Goal: Communication & Community: Answer question/provide support

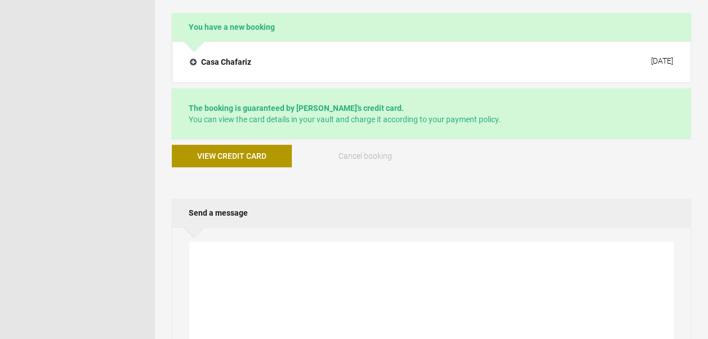
scroll to position [219, 0]
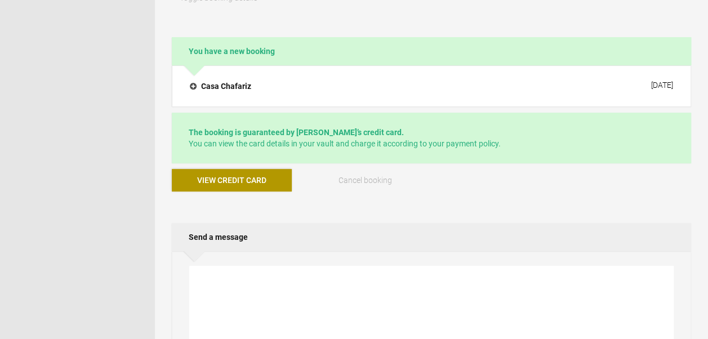
click at [223, 176] on span "View credit card" at bounding box center [231, 180] width 69 height 9
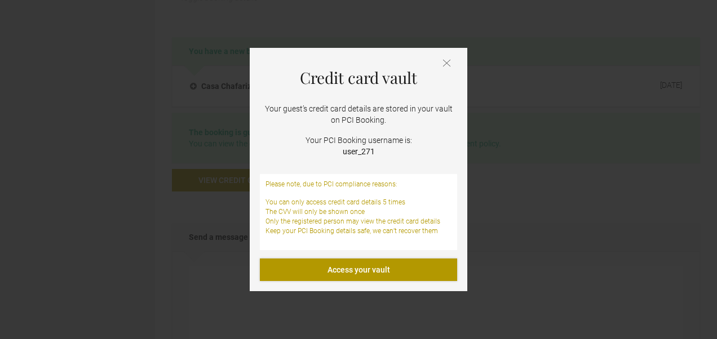
click at [362, 265] on link "Access your vault" at bounding box center [358, 270] width 197 height 23
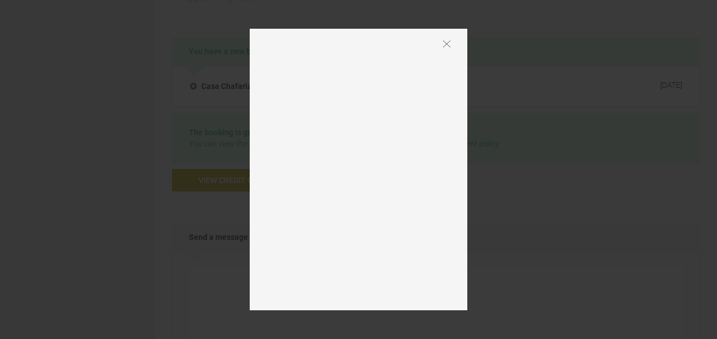
click at [445, 46] on img at bounding box center [446, 44] width 7 height 8
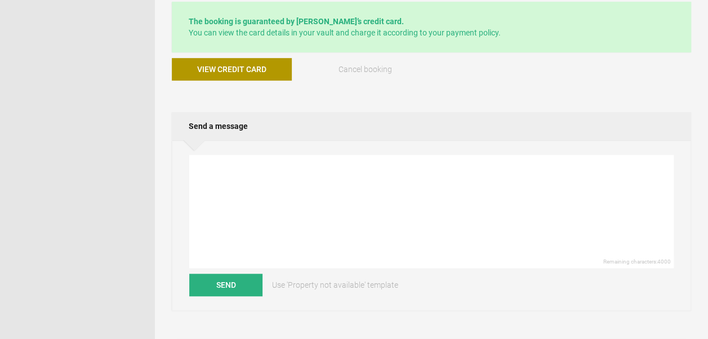
scroll to position [332, 0]
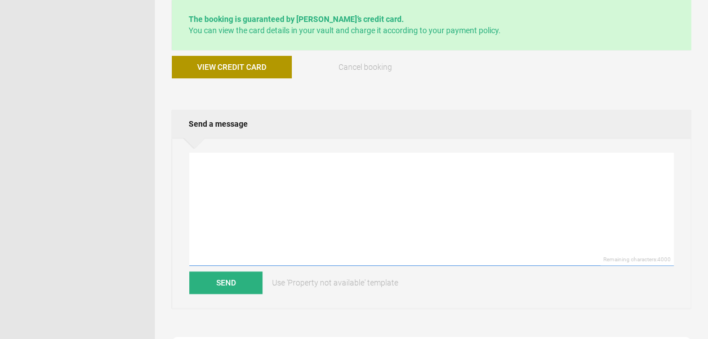
click at [250, 173] on textarea at bounding box center [431, 209] width 485 height 113
paste textarea "Thank you very much for your message and for choosing to stay with us — we are …"
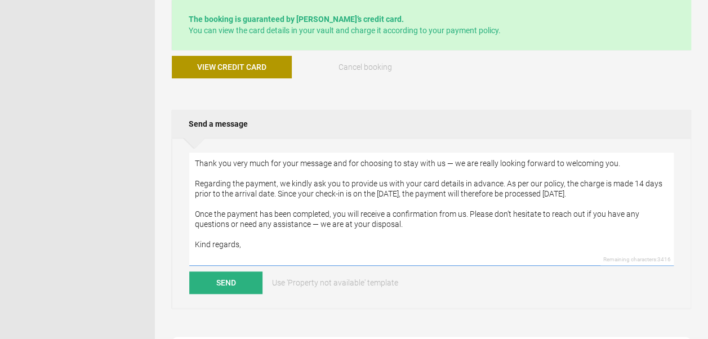
click at [196, 160] on textarea "Thank you very much for your message and for choosing to stay with us — we are …" at bounding box center [431, 209] width 485 height 113
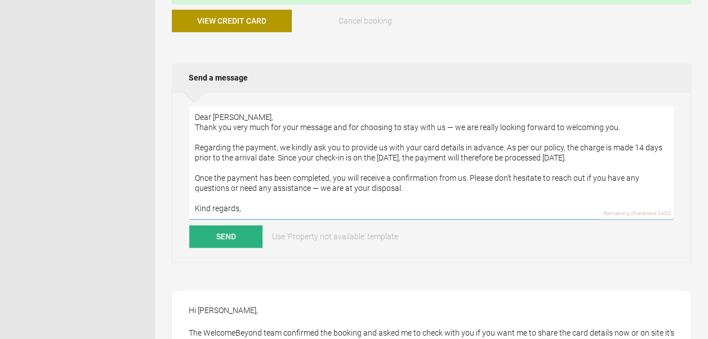
scroll to position [374, 0]
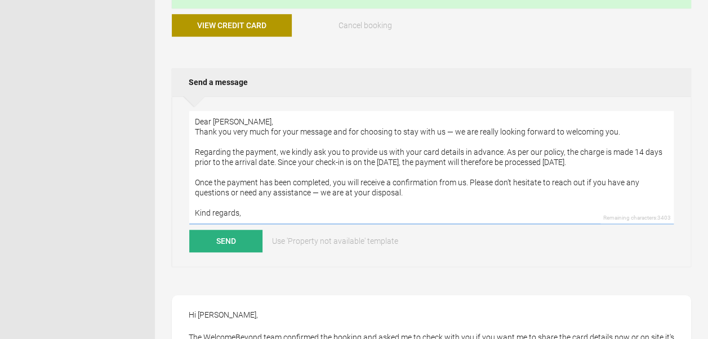
click at [450, 131] on textarea "Dear Raluca, Thank you very much for your message and for choosing to stay with…" at bounding box center [431, 167] width 485 height 113
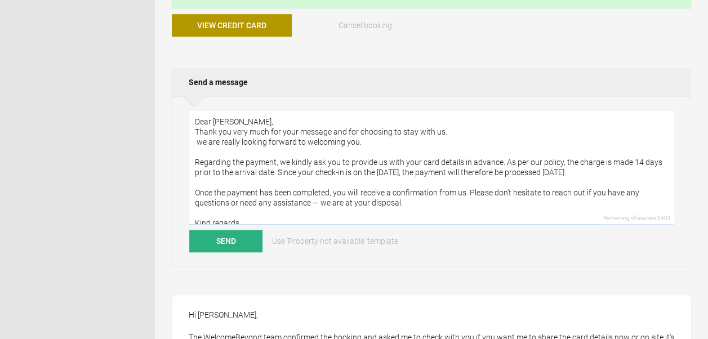
click at [465, 131] on textarea "Dear Raluca, Thank you very much for your message and for choosing to stay with…" at bounding box center [431, 167] width 485 height 113
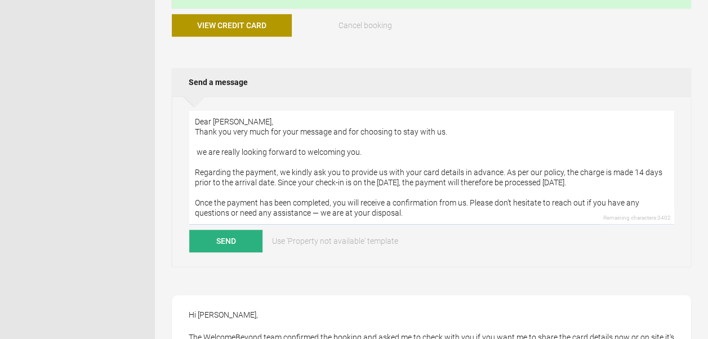
click at [203, 149] on textarea "Dear Raluca, Thank you very much for your message and for choosing to stay with…" at bounding box center [431, 167] width 485 height 113
click at [377, 151] on textarea "Dear Raluca, Thank you very much for your message and for choosing to stay with…" at bounding box center [431, 167] width 485 height 113
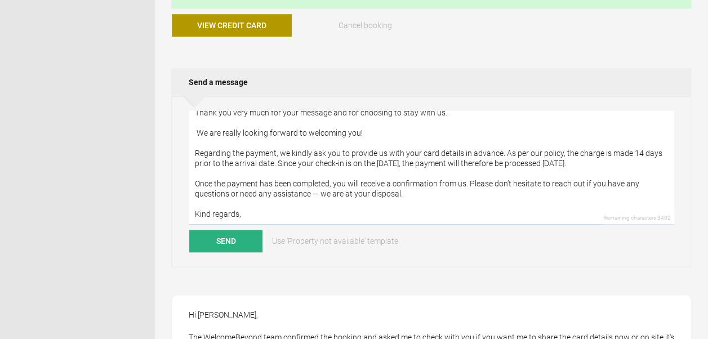
scroll to position [20, 0]
click at [406, 192] on textarea "Dear Raluca, Thank you very much for your message and for choosing to stay with…" at bounding box center [431, 167] width 485 height 113
click at [246, 213] on textarea "Dear Raluca, Thank you very much for your message and for choosing to stay with…" at bounding box center [431, 167] width 485 height 113
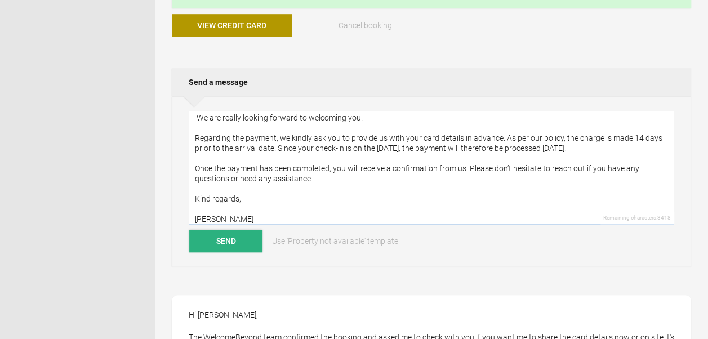
type textarea "Dear Raluca, Thank you very much for your message and for choosing to stay with…"
click at [236, 237] on button "Send" at bounding box center [225, 241] width 73 height 23
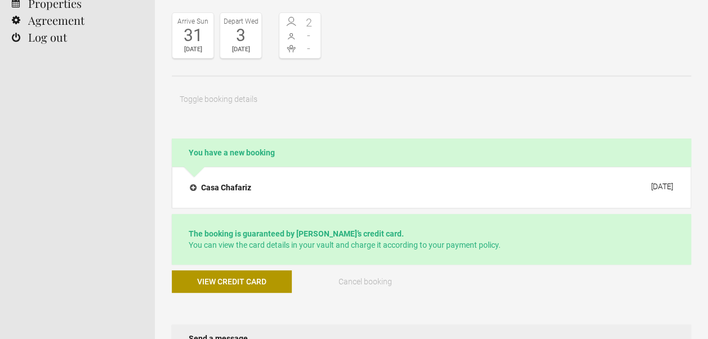
scroll to position [112, 0]
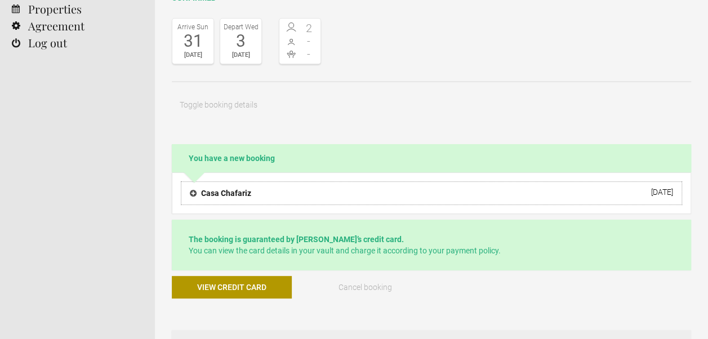
click at [194, 191] on h4 "Casa Chafariz" at bounding box center [220, 193] width 61 height 11
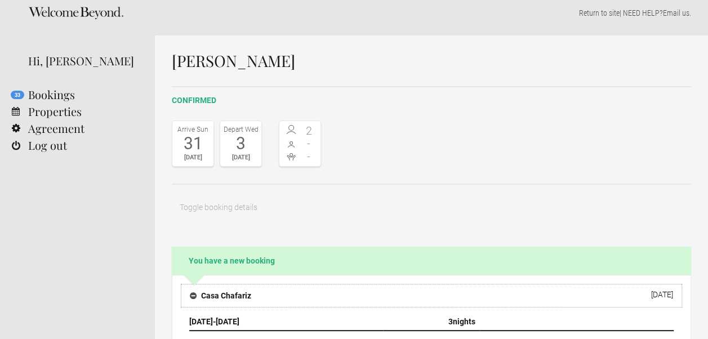
scroll to position [0, 0]
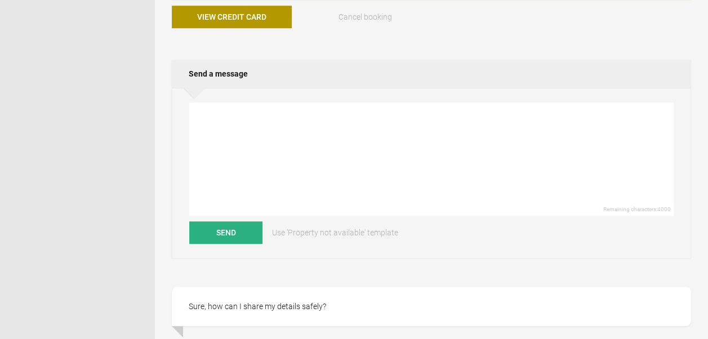
scroll to position [380, 0]
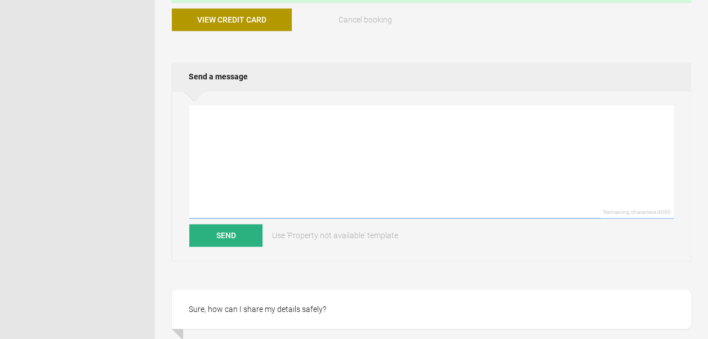
click at [217, 121] on textarea at bounding box center [431, 161] width 485 height 113
paste textarea "Preferred whatsapp number [PHONE_NUMBER]"
click at [195, 114] on textarea "Preferred whatsapp number [PHONE_NUMBER]" at bounding box center [431, 161] width 485 height 113
click at [229, 135] on textarea "Preferred whatsapp number [PHONE_NUMBER]" at bounding box center [431, 161] width 485 height 113
click at [222, 122] on textarea "whatsapp number [PHONE_NUMBER]" at bounding box center [431, 161] width 485 height 113
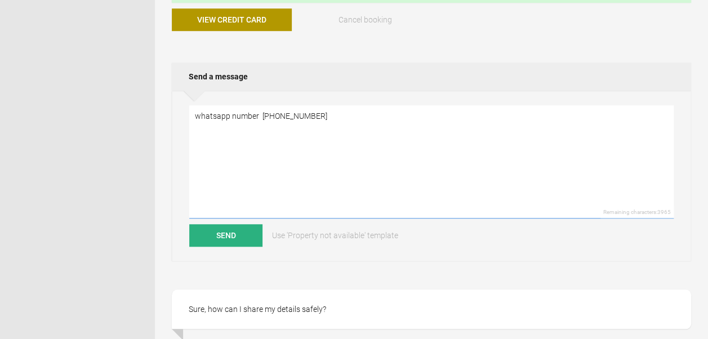
type textarea "whatsapp number [PHONE_NUMBER]"
drag, startPoint x: 188, startPoint y: 307, endPoint x: 343, endPoint y: 314, distance: 155.1
click at [343, 314] on div "Sure, how can I share my details safely?" at bounding box center [431, 309] width 519 height 39
copy div "Sure, how can I share my details safely?"
drag, startPoint x: 196, startPoint y: 135, endPoint x: 335, endPoint y: 143, distance: 138.9
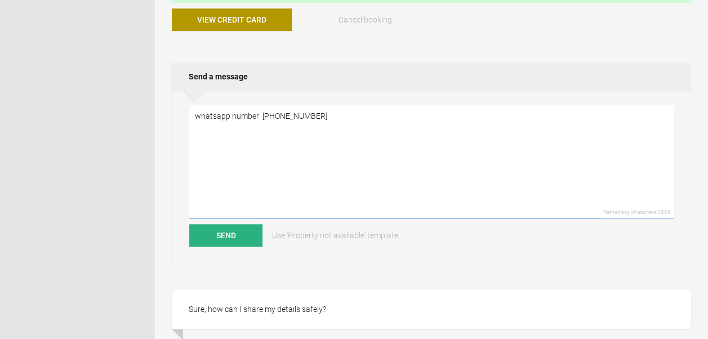
click at [335, 143] on textarea "whatsapp number [PHONE_NUMBER]" at bounding box center [431, 161] width 485 height 113
paste textarea "Thank you for your message. For your security, we kindly ask you to call our of…"
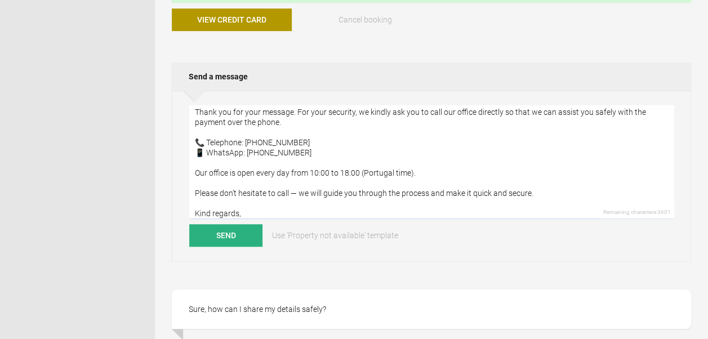
scroll to position [0, 0]
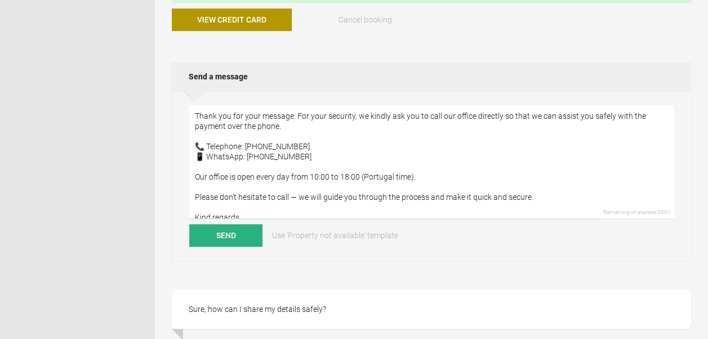
click at [209, 144] on textarea "Thank you for your message. For your security, we kindly ask you to call our of…" at bounding box center [431, 161] width 485 height 113
click at [207, 145] on textarea "Thank you for your message. For your security, we kindly ask you to call our of…" at bounding box center [431, 161] width 485 height 113
click at [205, 154] on textarea "Thank you for your message. For your security, we kindly ask you to call our of…" at bounding box center [431, 161] width 485 height 113
click at [432, 184] on textarea "Thank you for your message. For your security, we kindly ask you to call our of…" at bounding box center [431, 161] width 485 height 113
click at [423, 179] on textarea "Thank you for your message. For your security, we kindly ask you to call our of…" at bounding box center [431, 161] width 485 height 113
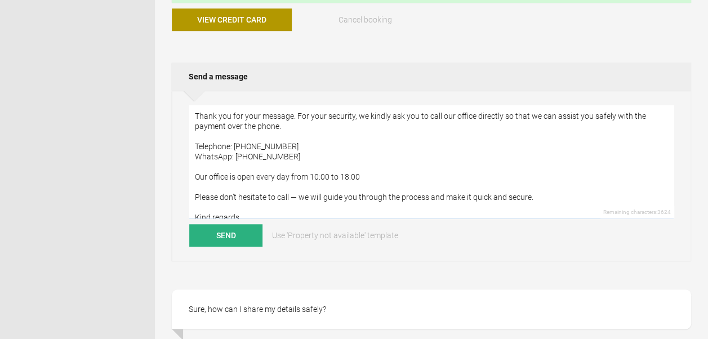
click at [327, 175] on textarea "Thank you for your message. For your security, we kindly ask you to call our of…" at bounding box center [431, 161] width 485 height 113
click at [328, 175] on textarea "Thank you for your message. For your security, we kindly ask you to call our of…" at bounding box center [431, 161] width 485 height 113
click at [374, 175] on textarea "Thank you for your message. For your security, we kindly ask you to call our of…" at bounding box center [431, 161] width 485 height 113
click at [303, 195] on textarea "Thank you for your message. For your security, we kindly ask you to call our of…" at bounding box center [431, 161] width 485 height 113
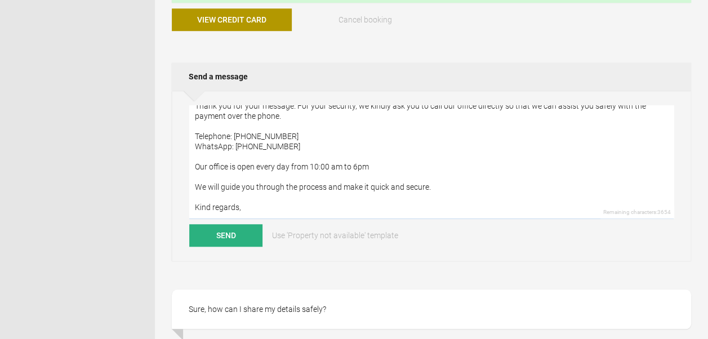
click at [257, 208] on textarea "Thank you for your message. For your security, we kindly ask you to call our of…" at bounding box center [431, 161] width 485 height 113
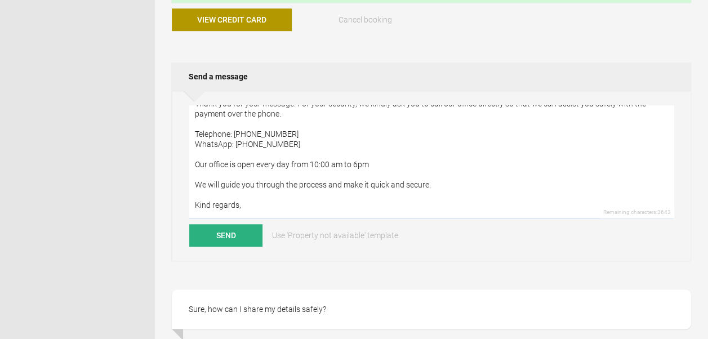
scroll to position [0, 0]
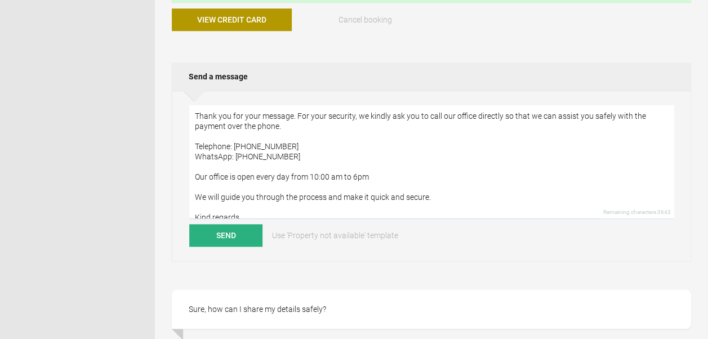
click at [196, 110] on textarea "Thank you for your message. For your security, we kindly ask you to call our of…" at bounding box center [431, 161] width 485 height 113
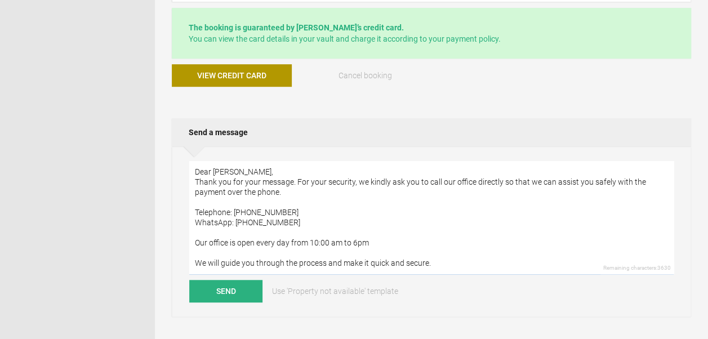
click at [296, 180] on textarea "Dear [PERSON_NAME], Thank you for your message. For your security, we kindly as…" at bounding box center [431, 217] width 485 height 113
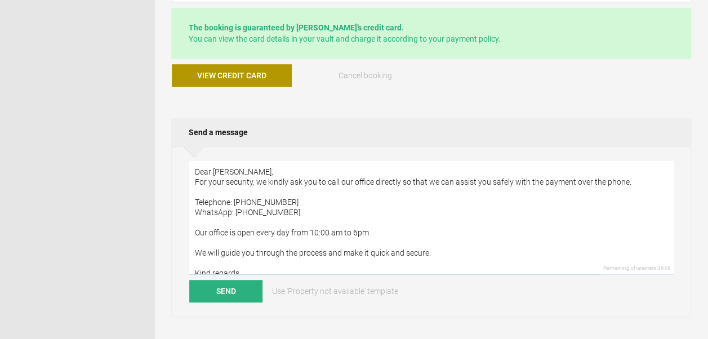
drag, startPoint x: 196, startPoint y: 197, endPoint x: 310, endPoint y: 211, distance: 115.8
click at [310, 211] on textarea "Dear [PERSON_NAME], For your security, we kindly ask you to call our office dir…" at bounding box center [431, 217] width 485 height 113
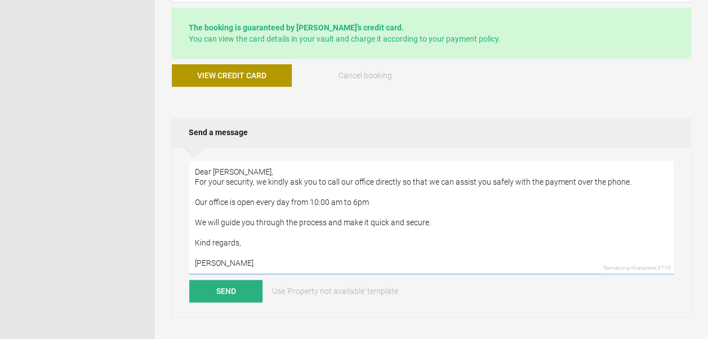
click at [382, 199] on textarea "Dear [PERSON_NAME], For your security, we kindly ask you to call our office dir…" at bounding box center [431, 217] width 485 height 113
paste textarea "Telephone: [PHONE_NUMBER] WhatsApp: [PHONE_NUMBER]"
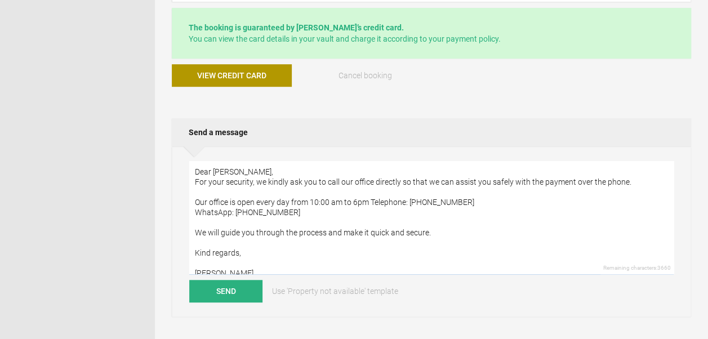
click at [194, 211] on textarea "Dear [PERSON_NAME], For your security, we kindly ask you to call our office dir…" at bounding box center [431, 217] width 485 height 113
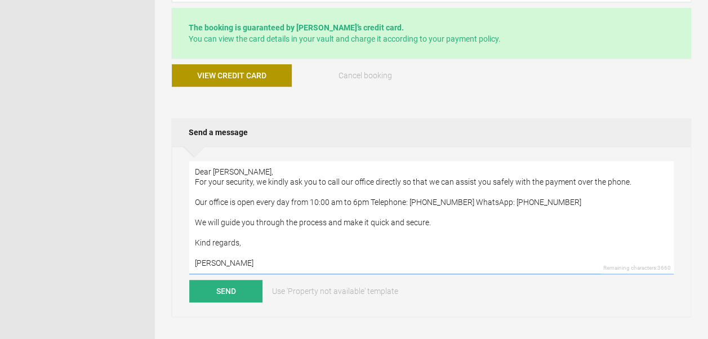
click at [371, 199] on textarea "Dear [PERSON_NAME], For your security, we kindly ask you to call our office dir…" at bounding box center [431, 217] width 485 height 113
click at [567, 200] on textarea "Dear [PERSON_NAME], For your security, we kindly ask you to call our office dir…" at bounding box center [431, 217] width 485 height 113
click at [509, 241] on textarea "Dear [PERSON_NAME], For your security, we kindly ask you to call our office dir…" at bounding box center [431, 217] width 485 height 113
click at [370, 201] on textarea "Dear [PERSON_NAME], For your security, we kindly ask you to call our office dir…" at bounding box center [431, 217] width 485 height 113
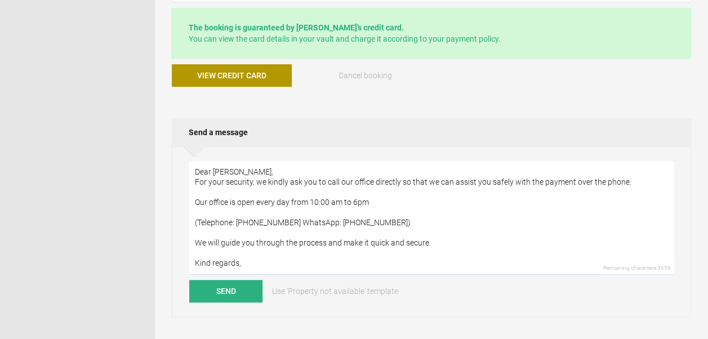
click at [400, 222] on textarea "Dear [PERSON_NAME], For your security, we kindly ask you to call our office dir…" at bounding box center [431, 217] width 485 height 113
click at [198, 221] on textarea "Dear [PERSON_NAME], For your security, we kindly ask you to call our office dir…" at bounding box center [431, 217] width 485 height 113
click at [374, 203] on textarea "Dear [PERSON_NAME], For your security, we kindly ask you to call our office dir…" at bounding box center [431, 217] width 485 height 113
click at [264, 168] on textarea "Dear [PERSON_NAME], For your security, we kindly ask you to call our office dir…" at bounding box center [431, 217] width 485 height 113
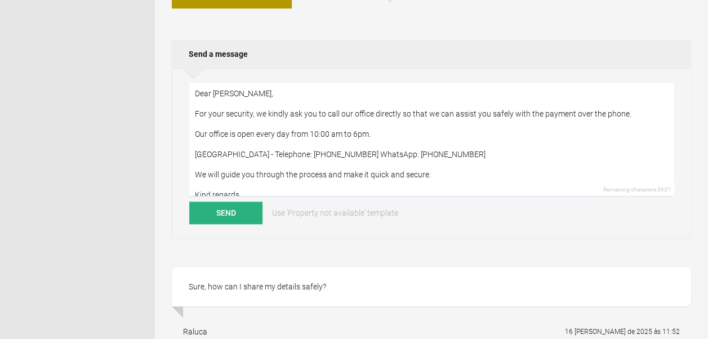
scroll to position [394, 0]
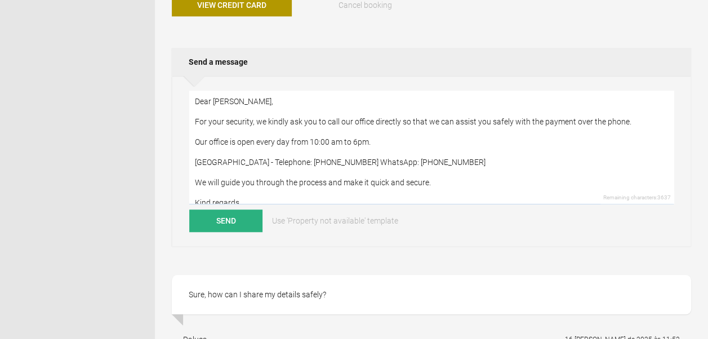
click at [194, 117] on textarea "Dear [PERSON_NAME], For your security, we kindly ask you to call our office dir…" at bounding box center [431, 147] width 485 height 113
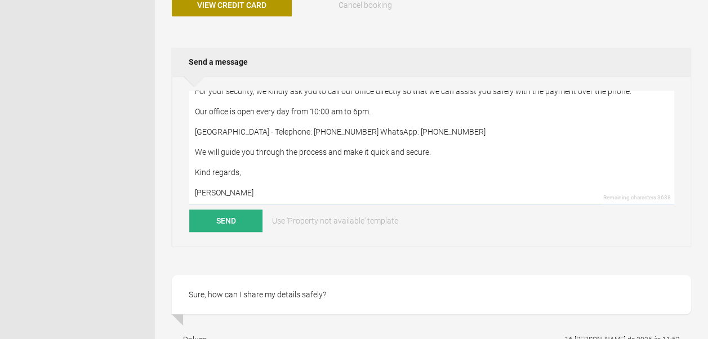
scroll to position [0, 0]
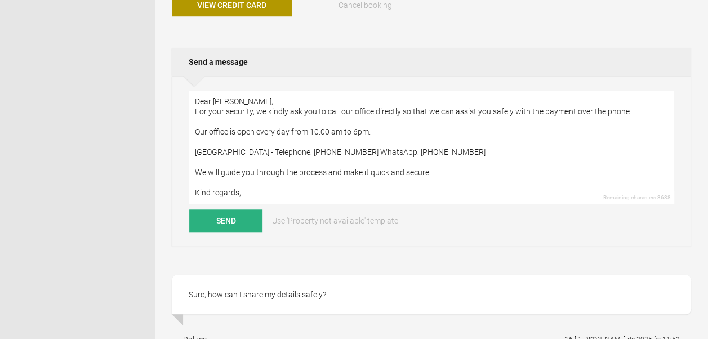
drag, startPoint x: 398, startPoint y: 151, endPoint x: 410, endPoint y: 152, distance: 11.8
click at [410, 152] on textarea "Dear [PERSON_NAME], For your security, we kindly ask you to call our office dir…" at bounding box center [431, 147] width 485 height 113
click at [308, 150] on textarea "Dear [PERSON_NAME], For your security, we kindly ask you to call our office dir…" at bounding box center [431, 147] width 485 height 113
drag, startPoint x: 398, startPoint y: 150, endPoint x: 411, endPoint y: 152, distance: 13.6
click at [411, 152] on textarea "Dear [PERSON_NAME], For your security, we kindly ask you to call our office dir…" at bounding box center [431, 147] width 485 height 113
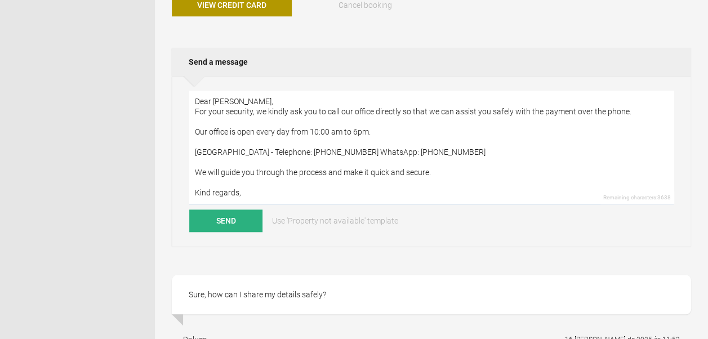
click at [308, 149] on textarea "Dear [PERSON_NAME], For your security, we kindly ask you to call our office dir…" at bounding box center [431, 147] width 485 height 113
paste textarea "351"
click at [458, 174] on textarea "Dear [PERSON_NAME], For your security, we kindly ask you to call our office dir…" at bounding box center [431, 147] width 485 height 113
type textarea "Dear [PERSON_NAME], For your security, we kindly ask you to call our office dir…"
click at [222, 219] on button "Send" at bounding box center [225, 221] width 73 height 23
